Goal: Entertainment & Leisure: Consume media (video, audio)

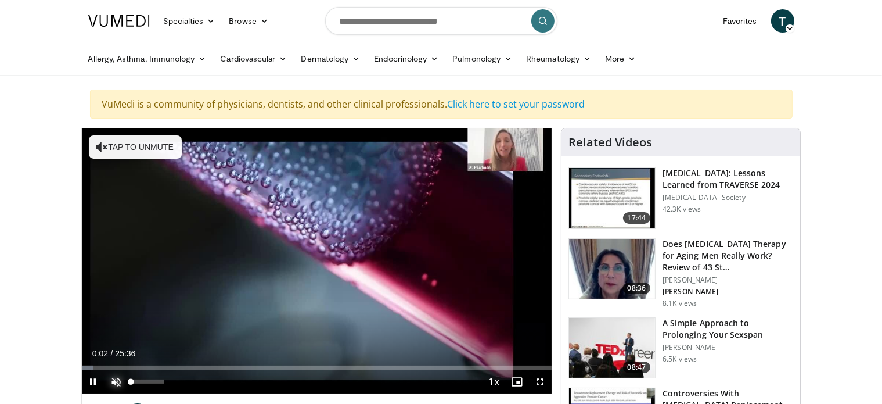
click at [112, 376] on span "Video Player" at bounding box center [116, 381] width 23 height 23
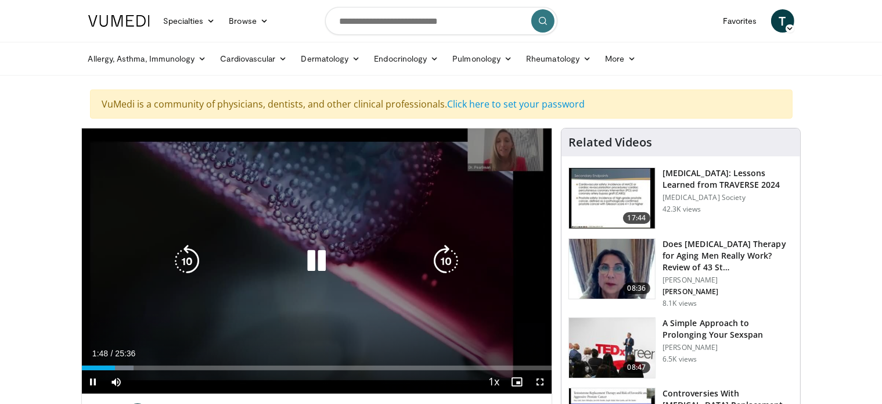
click at [316, 259] on icon "Video Player" at bounding box center [316, 261] width 33 height 33
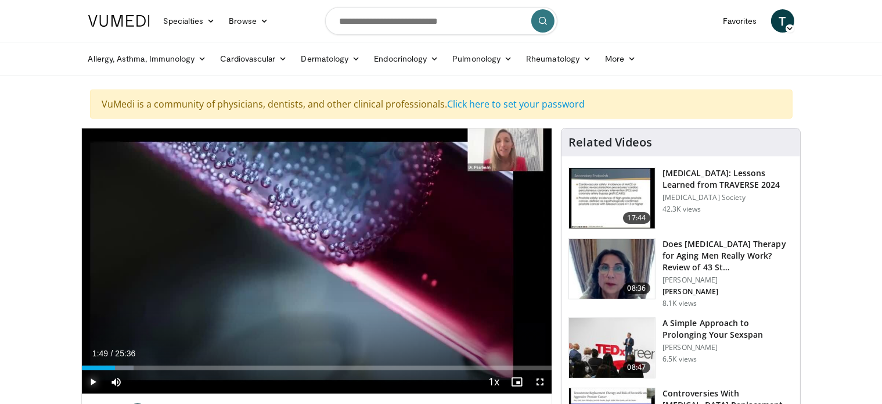
click at [91, 385] on span "Video Player" at bounding box center [93, 381] width 23 height 23
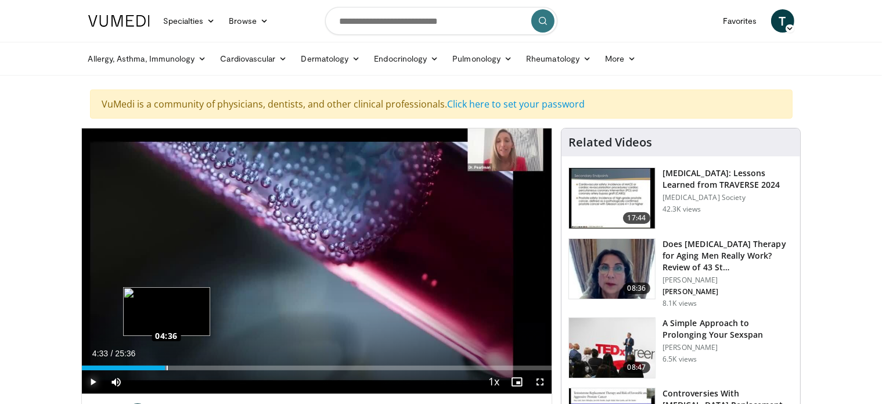
drag, startPoint x: 172, startPoint y: 365, endPoint x: 165, endPoint y: 367, distance: 7.2
click at [165, 367] on div "04:33" at bounding box center [124, 367] width 84 height 5
click at [170, 369] on div "Loaded : 23.44% 04:48 04:48" at bounding box center [317, 367] width 471 height 5
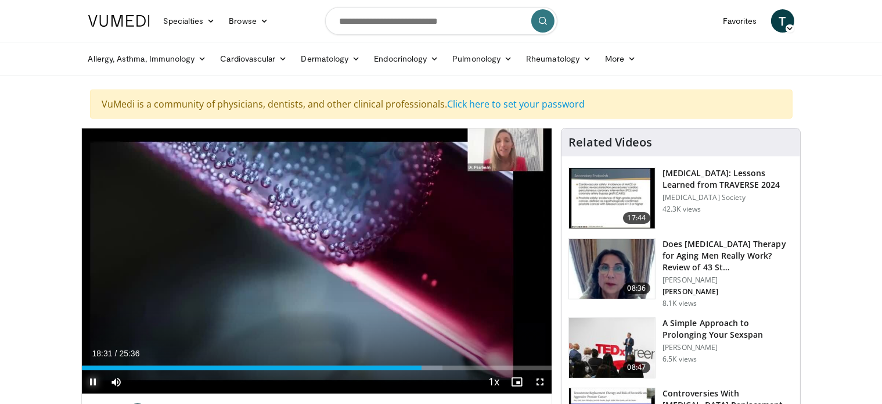
click at [92, 383] on span "Video Player" at bounding box center [93, 381] width 23 height 23
click at [91, 383] on span "Video Player" at bounding box center [93, 381] width 23 height 23
click at [92, 379] on span "Video Player" at bounding box center [93, 381] width 23 height 23
